Goal: Use online tool/utility: Utilize a website feature to perform a specific function

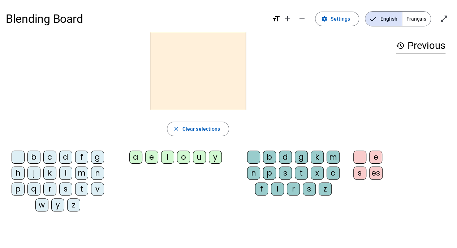
click at [271, 153] on div "b" at bounding box center [269, 156] width 13 height 13
click at [288, 156] on div "d" at bounding box center [285, 156] width 13 height 13
click at [308, 173] on letter-bubble "t" at bounding box center [303, 174] width 16 height 16
click at [331, 174] on div "c" at bounding box center [333, 172] width 13 height 13
click at [99, 157] on div "g" at bounding box center [97, 156] width 13 height 13
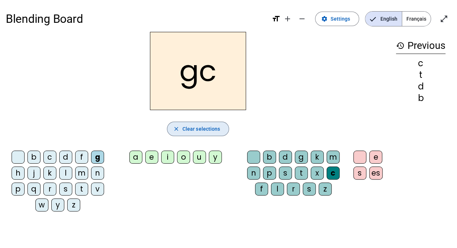
click at [199, 124] on span "Clear selections" at bounding box center [202, 128] width 38 height 9
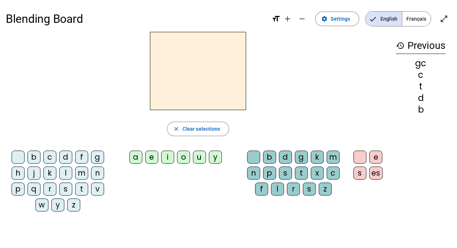
click at [80, 169] on div "m" at bounding box center [81, 172] width 13 height 13
click at [183, 155] on div "o" at bounding box center [183, 156] width 13 height 13
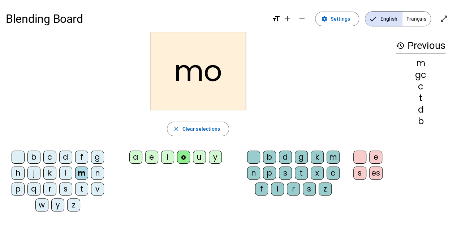
click at [199, 155] on div "u" at bounding box center [199, 156] width 13 height 13
click at [81, 185] on div "t" at bounding box center [81, 188] width 13 height 13
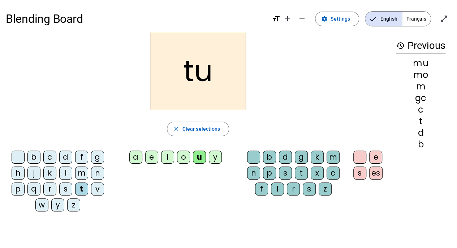
click at [100, 171] on div "n" at bounding box center [97, 172] width 13 height 13
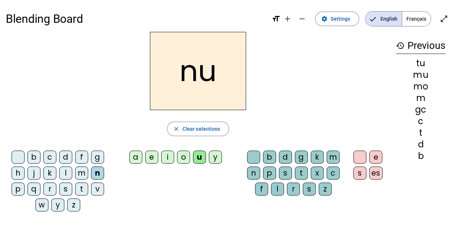
click at [82, 154] on div "f" at bounding box center [81, 156] width 13 height 13
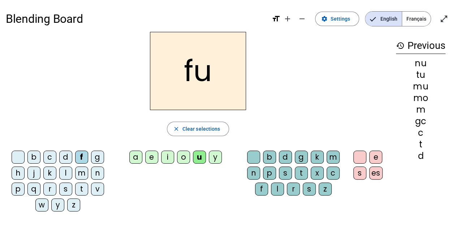
click at [99, 154] on div "g" at bounding box center [97, 156] width 13 height 13
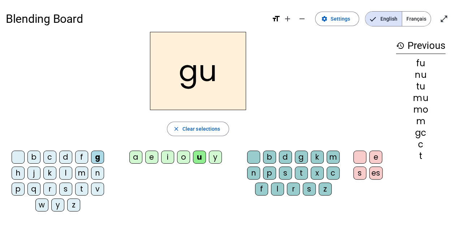
click at [84, 170] on div "m" at bounding box center [81, 172] width 13 height 13
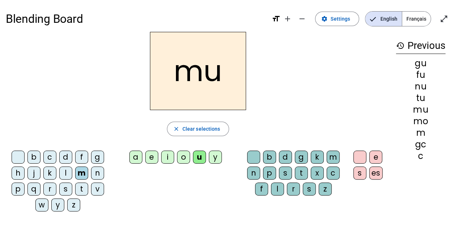
click at [66, 172] on div "l" at bounding box center [65, 172] width 13 height 13
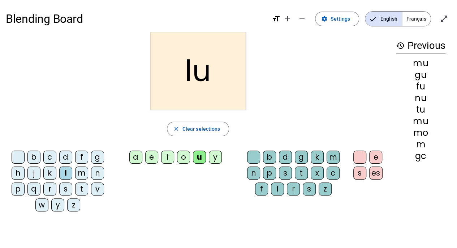
click at [444, 21] on mat-icon "open_in_full" at bounding box center [444, 18] width 9 height 9
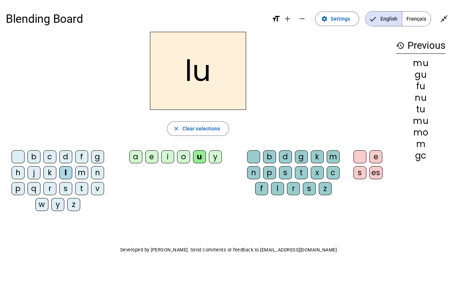
click at [443, 21] on mat-icon "close_fullscreen" at bounding box center [444, 18] width 9 height 9
